Goal: Task Accomplishment & Management: Use online tool/utility

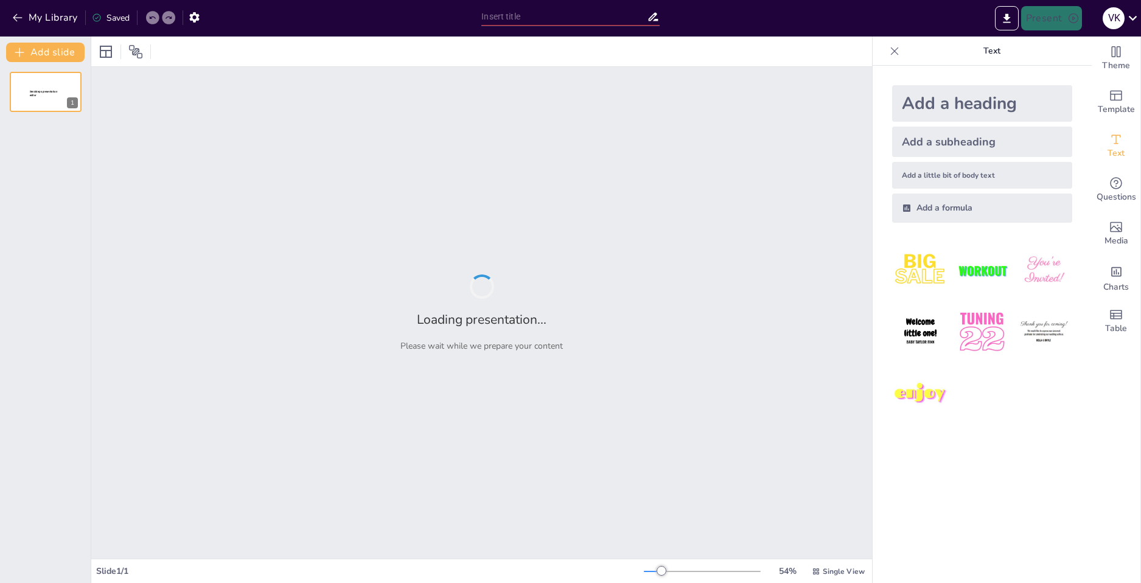
type input "Основные факторы риска заболеваний в детском возрасте"
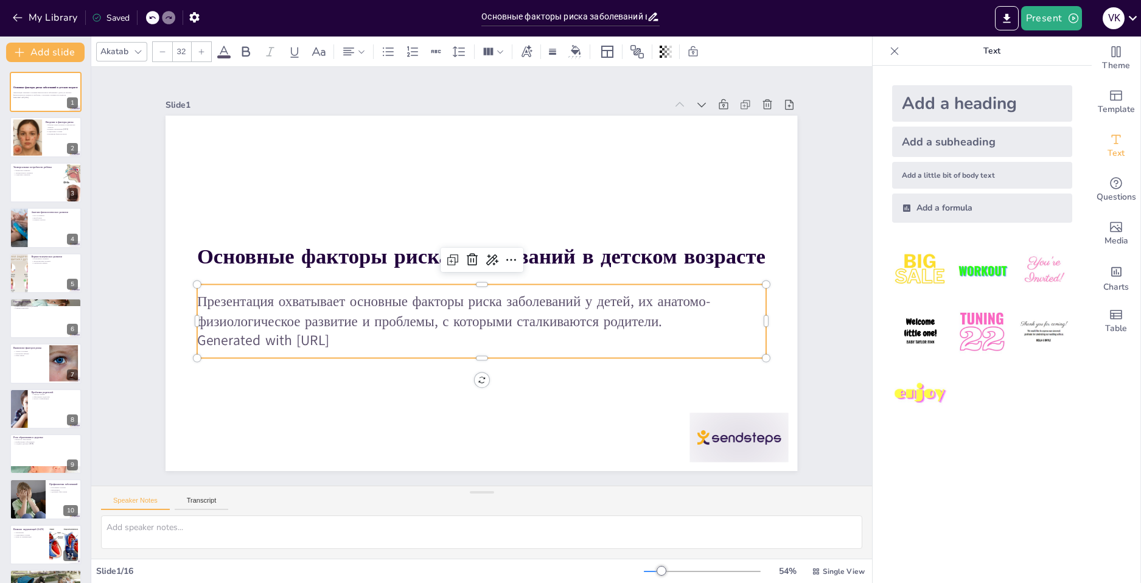
click at [382, 282] on p "Generated with [URL]" at bounding box center [468, 213] width 561 height 138
click at [360, 336] on p "Generated with [URL]" at bounding box center [508, 336] width 528 height 250
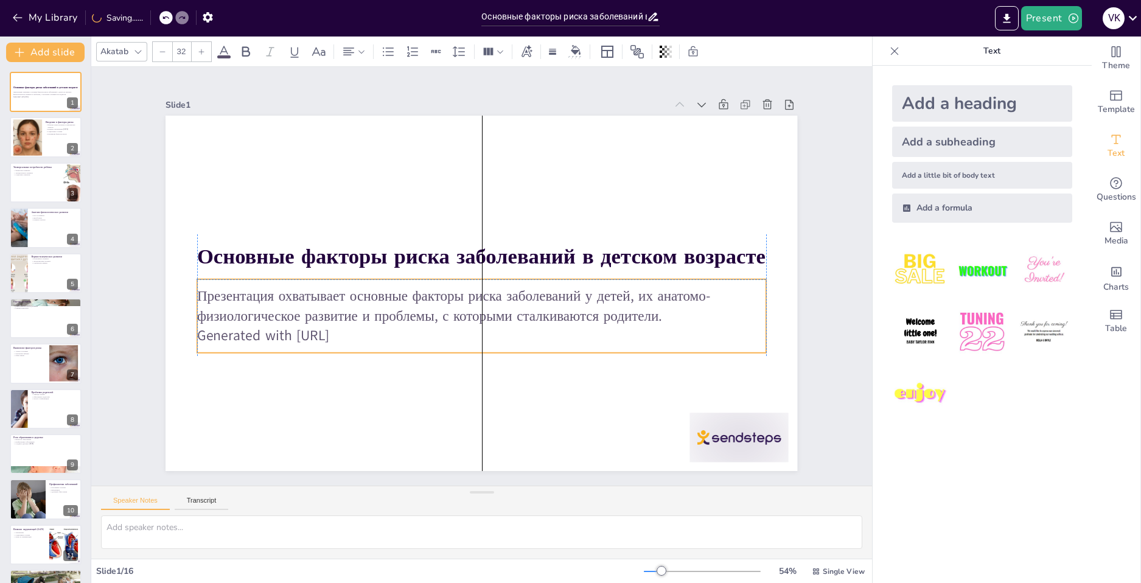
click at [365, 257] on p "Generated with [URL]" at bounding box center [476, 217] width 568 height 79
click at [467, 262] on icon at bounding box center [458, 270] width 17 height 17
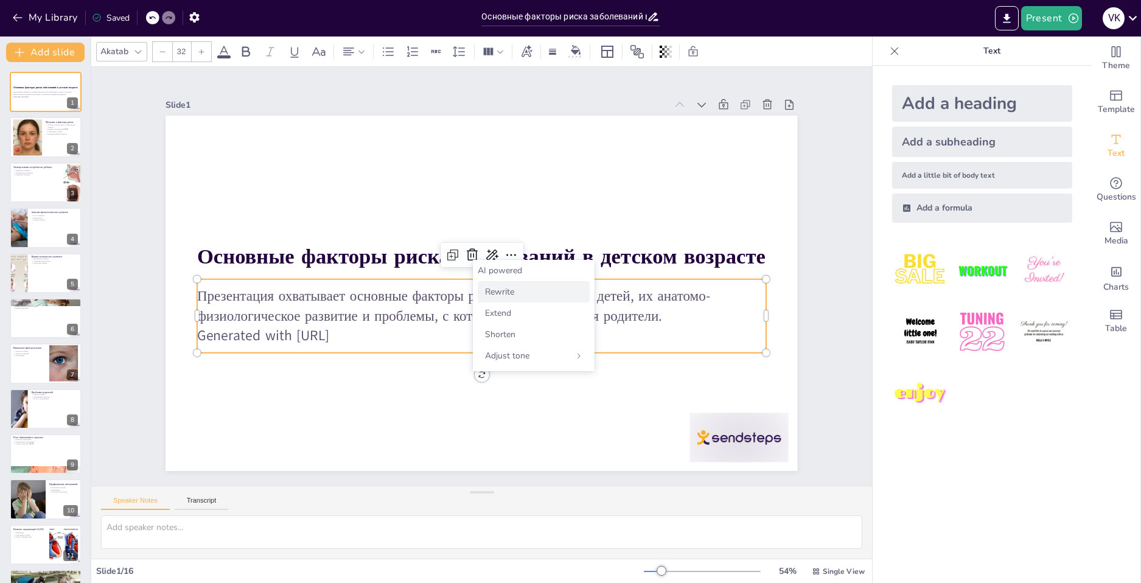
click at [506, 292] on span "Rewrite" at bounding box center [499, 292] width 29 height 12
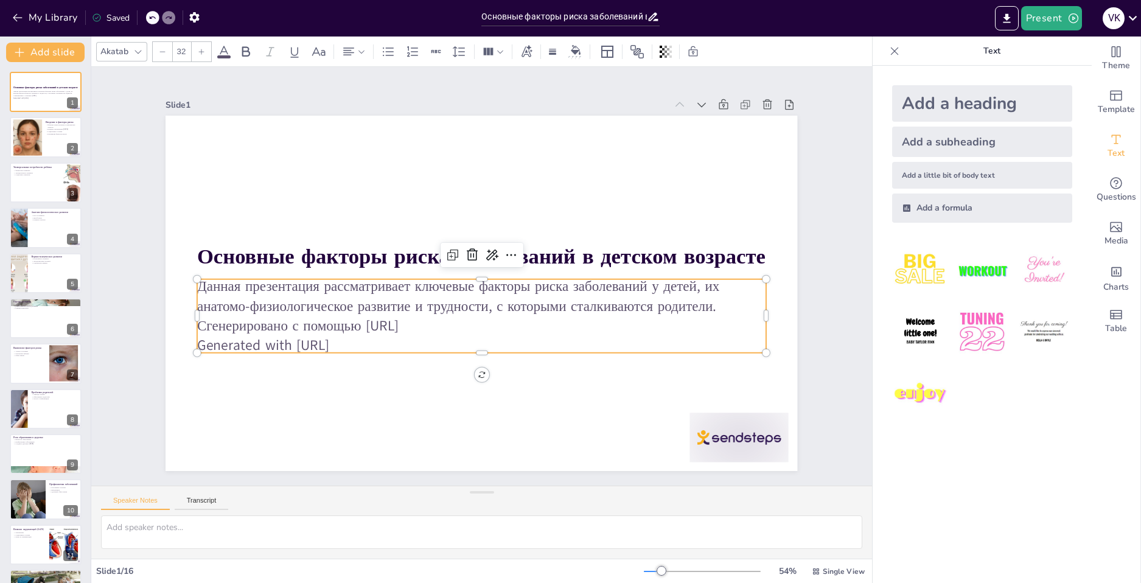
click at [451, 322] on p "Данная презентация рассматривает ключевые факторы риска заболеваний у детей, их…" at bounding box center [453, 267] width 231 height 559
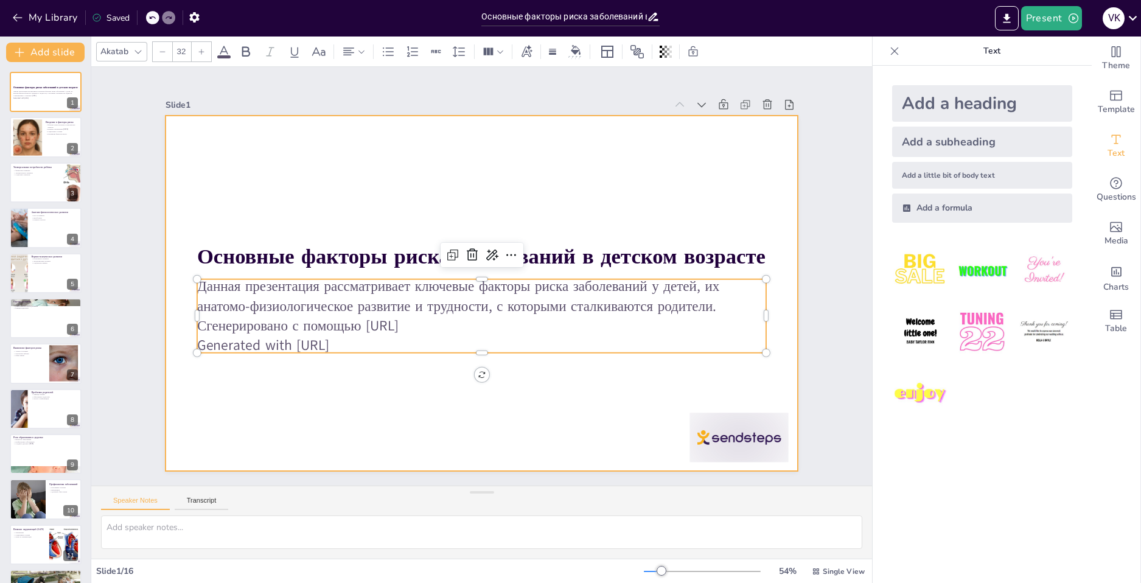
click at [530, 393] on div at bounding box center [467, 286] width 659 height 720
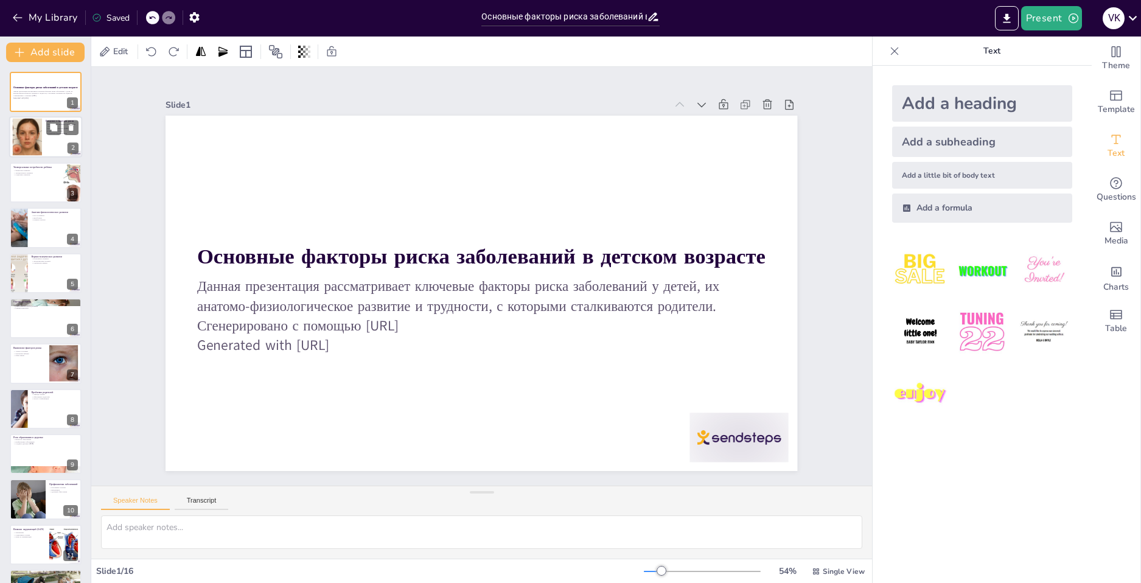
checkbox input "true"
click at [61, 139] on div at bounding box center [45, 137] width 73 height 41
type textarea "Loremipsumdo sitamet conse adipi elitsedd eiusmodtempori utlaboreetd m aliquaen…"
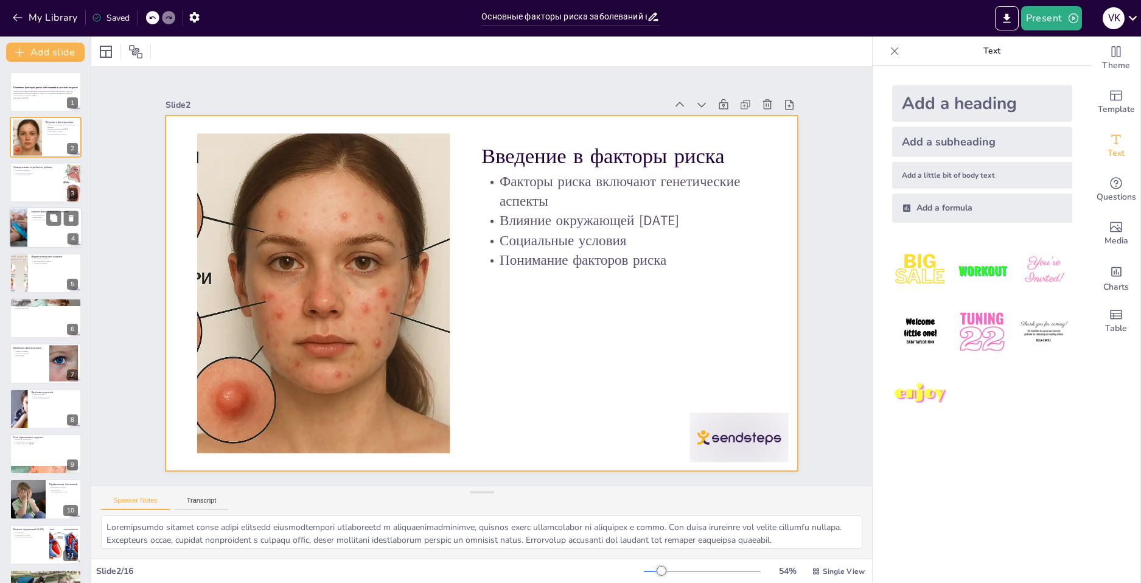
checkbox input "true"
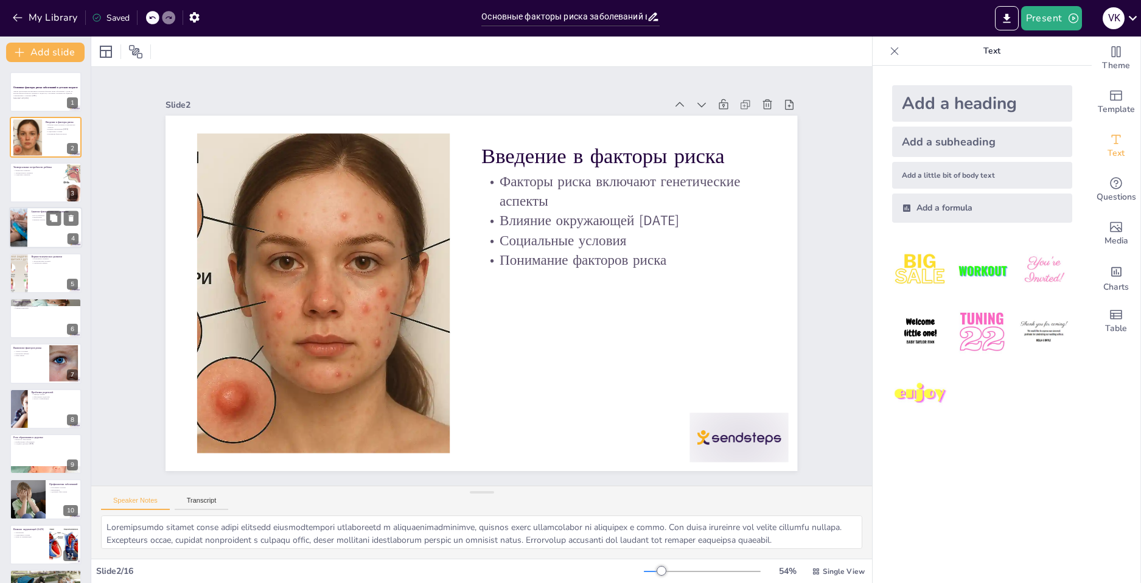
click at [52, 226] on div at bounding box center [45, 227] width 73 height 41
type textarea "Мониторинг роста детей важен для выявления возможных отклонений, которые могут …"
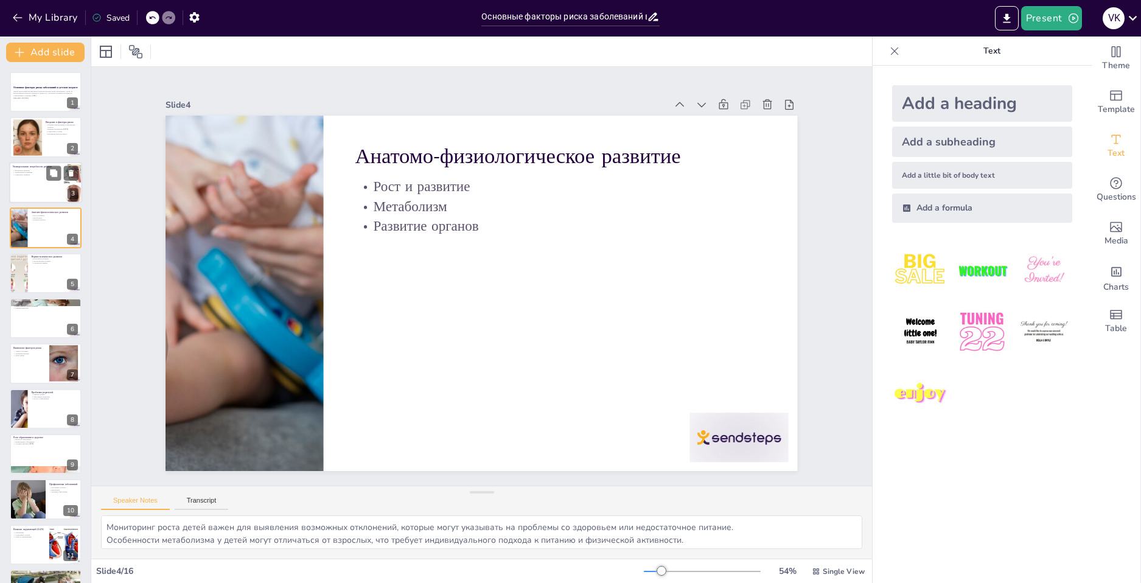
checkbox input "true"
click at [53, 187] on div at bounding box center [45, 182] width 73 height 41
type textarea "Физическое развитие включает в себя правильное питание, физическую активность и…"
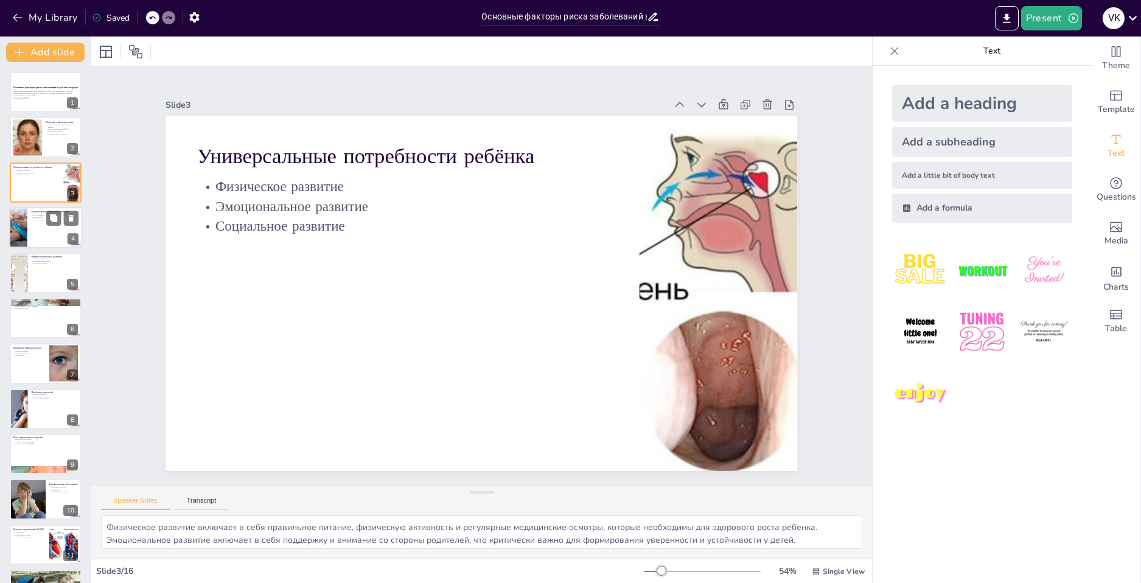
checkbox input "true"
click at [69, 232] on div at bounding box center [45, 227] width 73 height 41
type textarea "Мониторинг роста детей важен для выявления возможных отклонений, которые могут …"
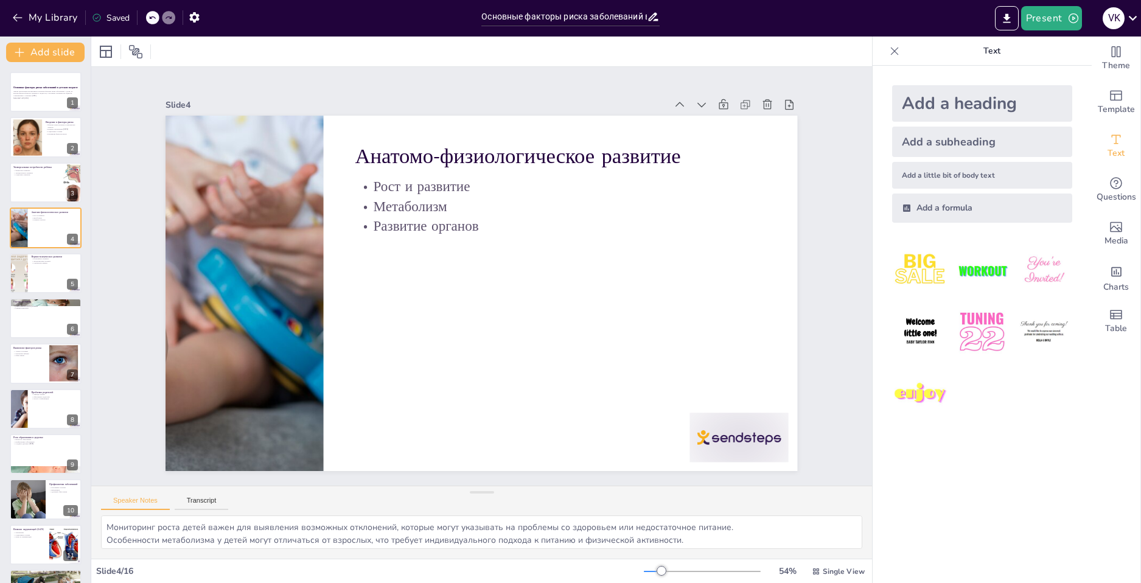
checkbox input "true"
